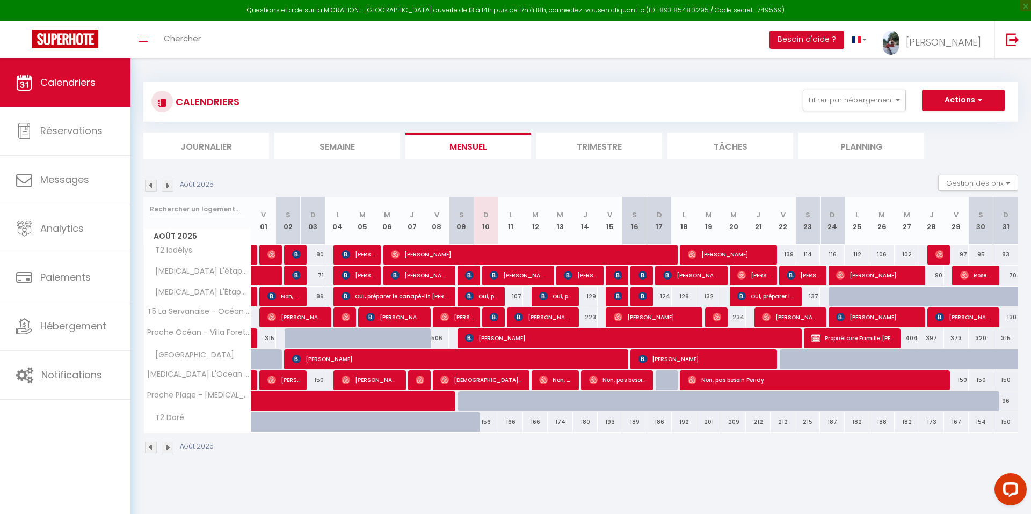
click at [154, 185] on img at bounding box center [151, 186] width 12 height 12
select select
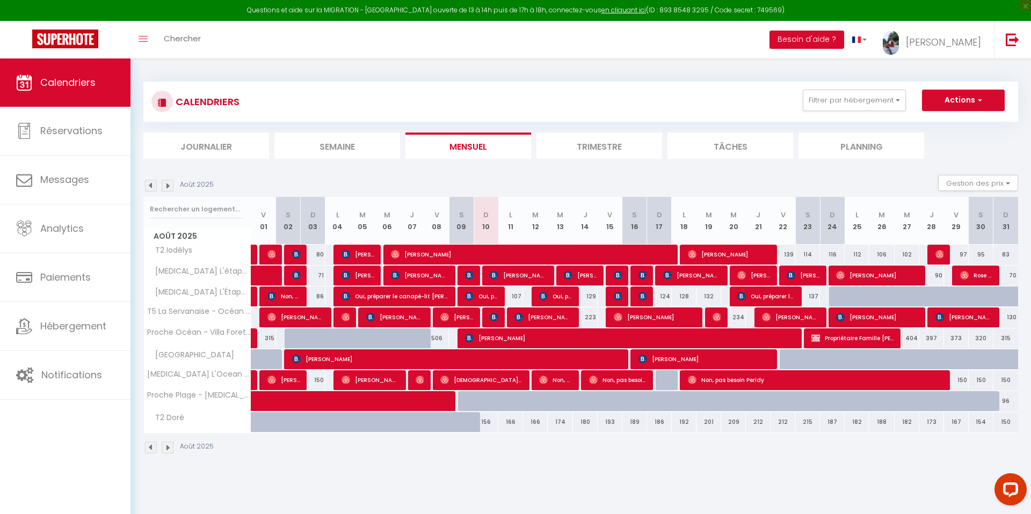
select select
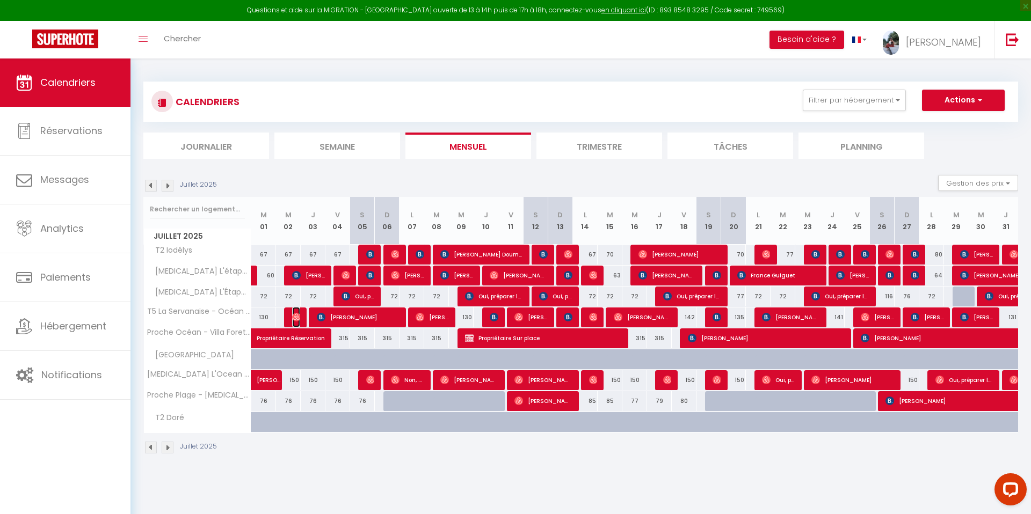
click at [295, 317] on img at bounding box center [296, 317] width 9 height 9
select select "OK"
select select "1"
select select "0"
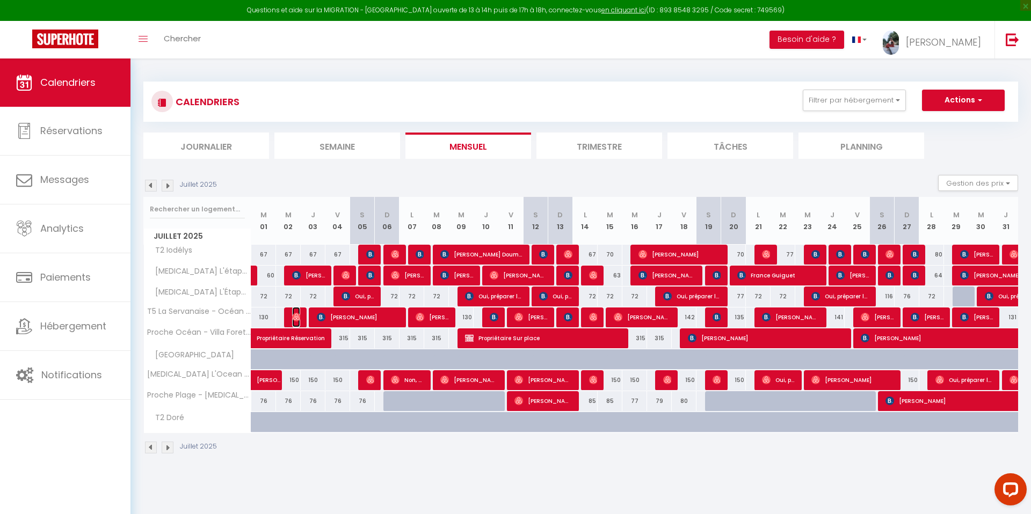
select select "1"
select select
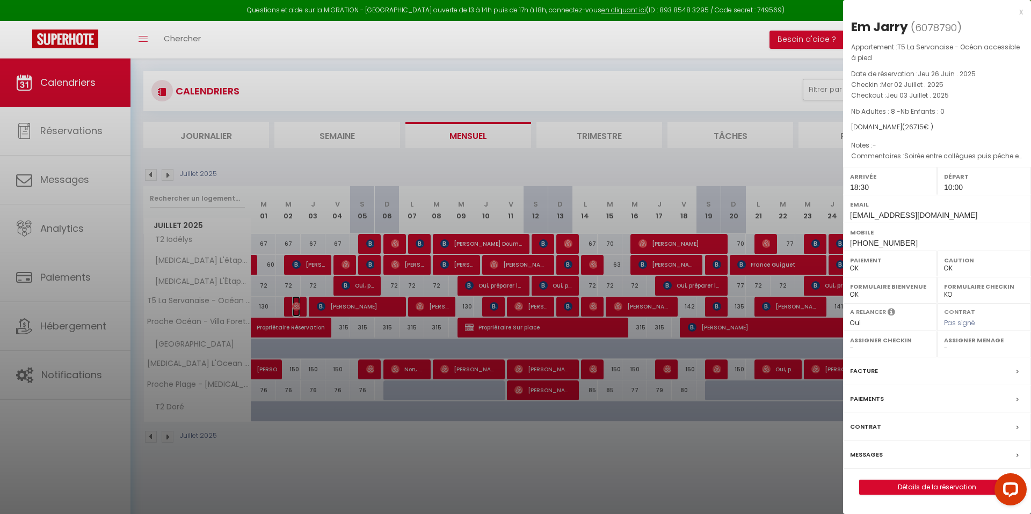
scroll to position [14, 0]
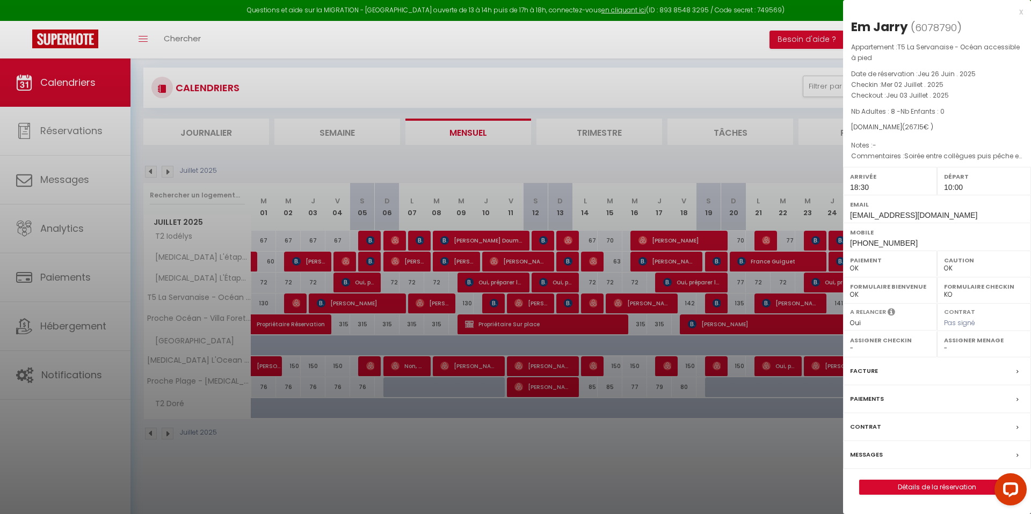
click at [1018, 12] on div "x" at bounding box center [933, 11] width 180 height 13
